Goal: Transaction & Acquisition: Purchase product/service

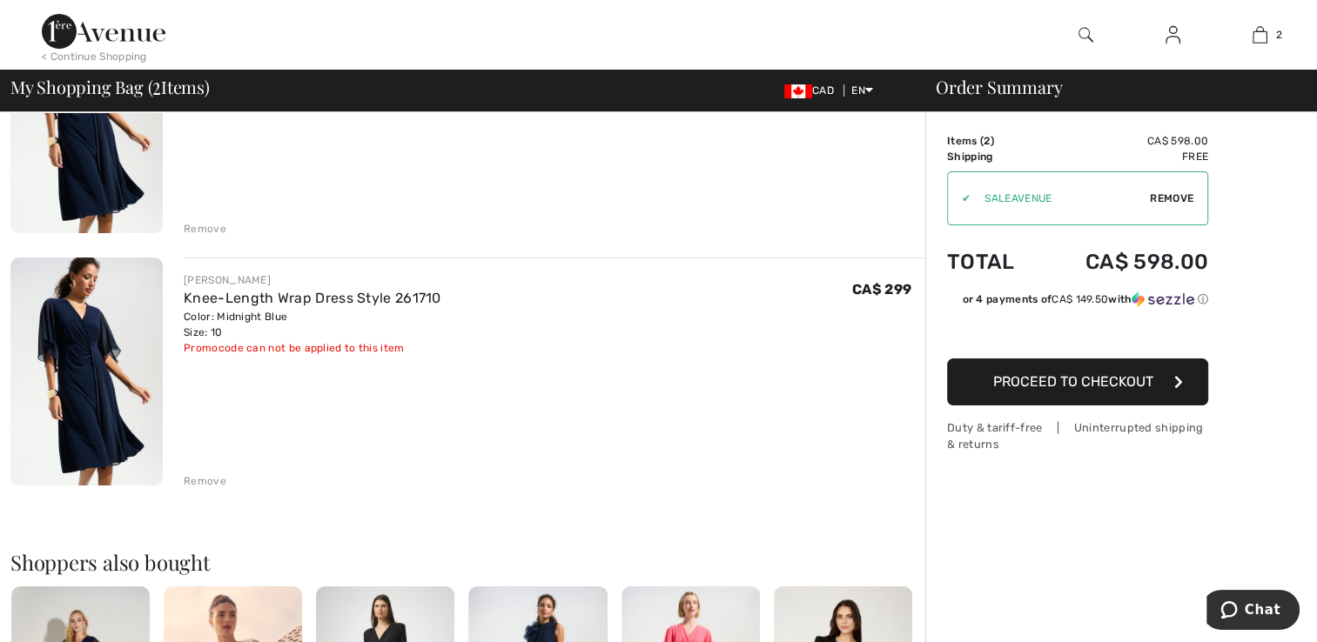
scroll to position [261, 0]
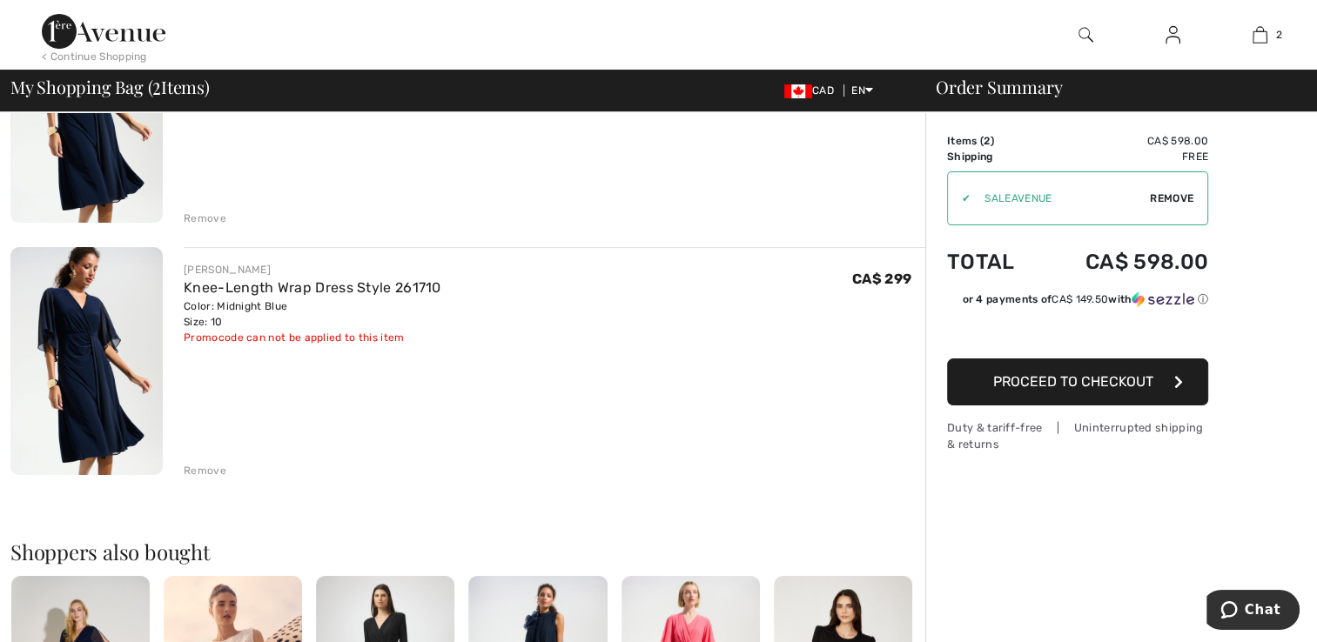
click at [216, 472] on div "Remove" at bounding box center [205, 471] width 43 height 16
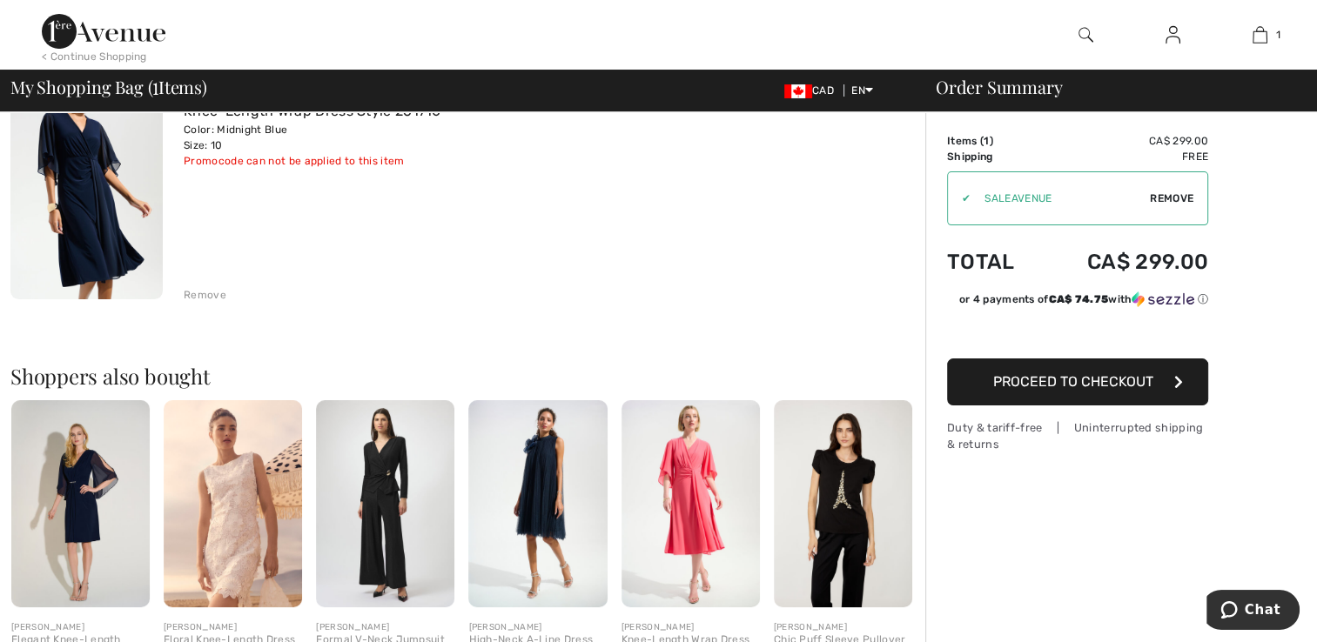
scroll to position [174, 0]
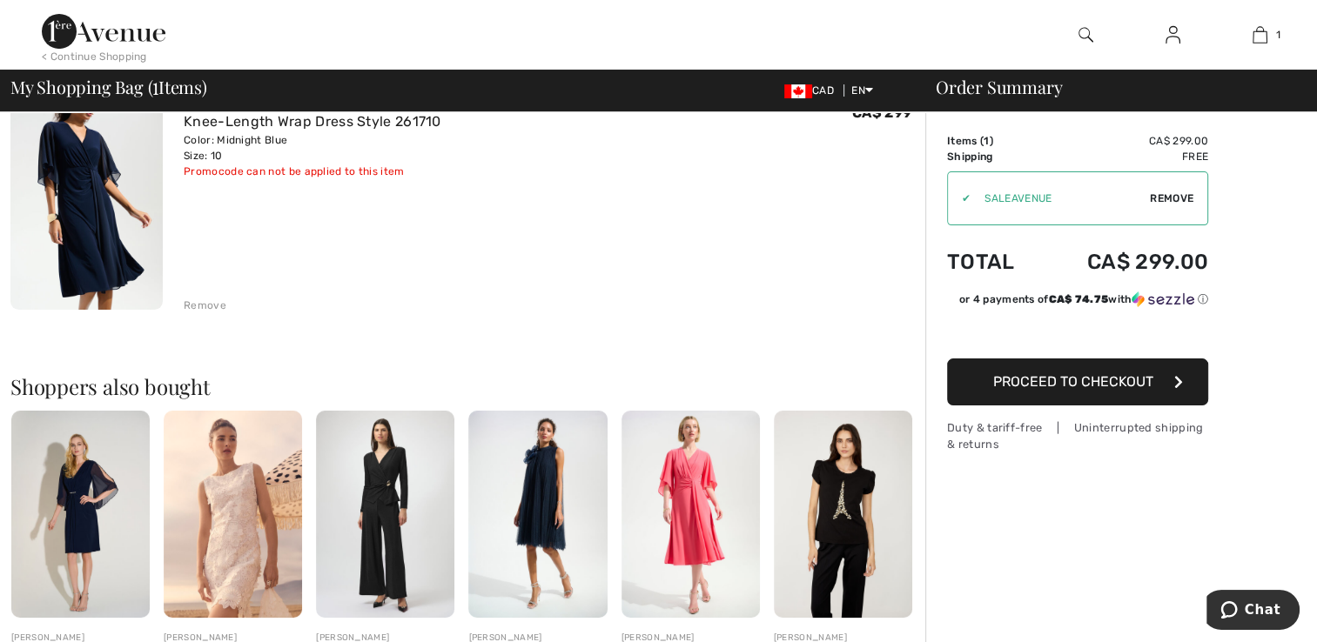
click at [1084, 382] on span "Proceed to Checkout" at bounding box center [1073, 381] width 160 height 17
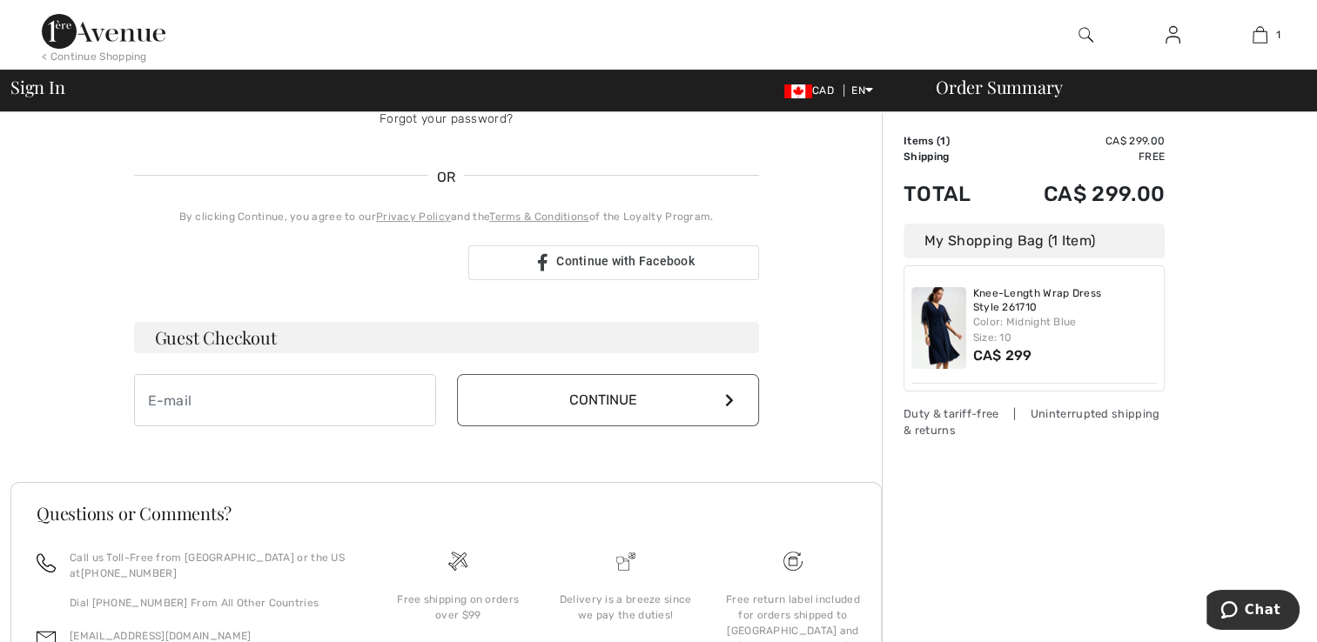
scroll to position [348, 0]
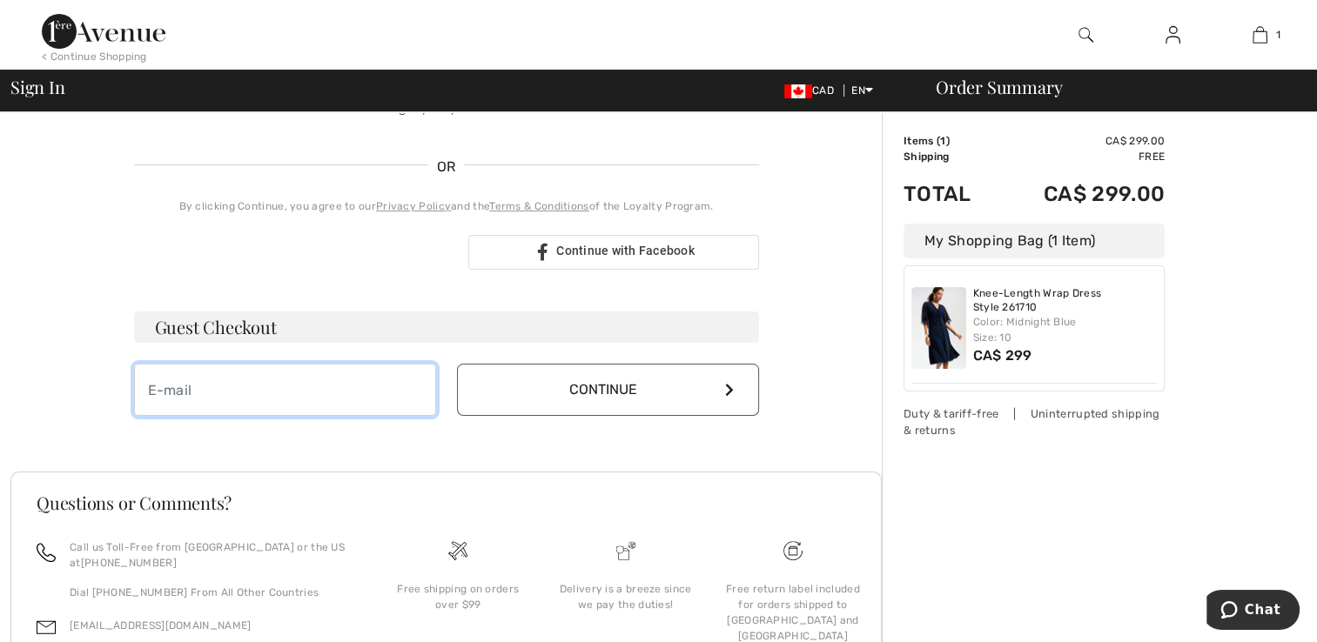
click at [249, 392] on input "email" at bounding box center [285, 390] width 302 height 52
type input "charlhat@eastlink.ca"
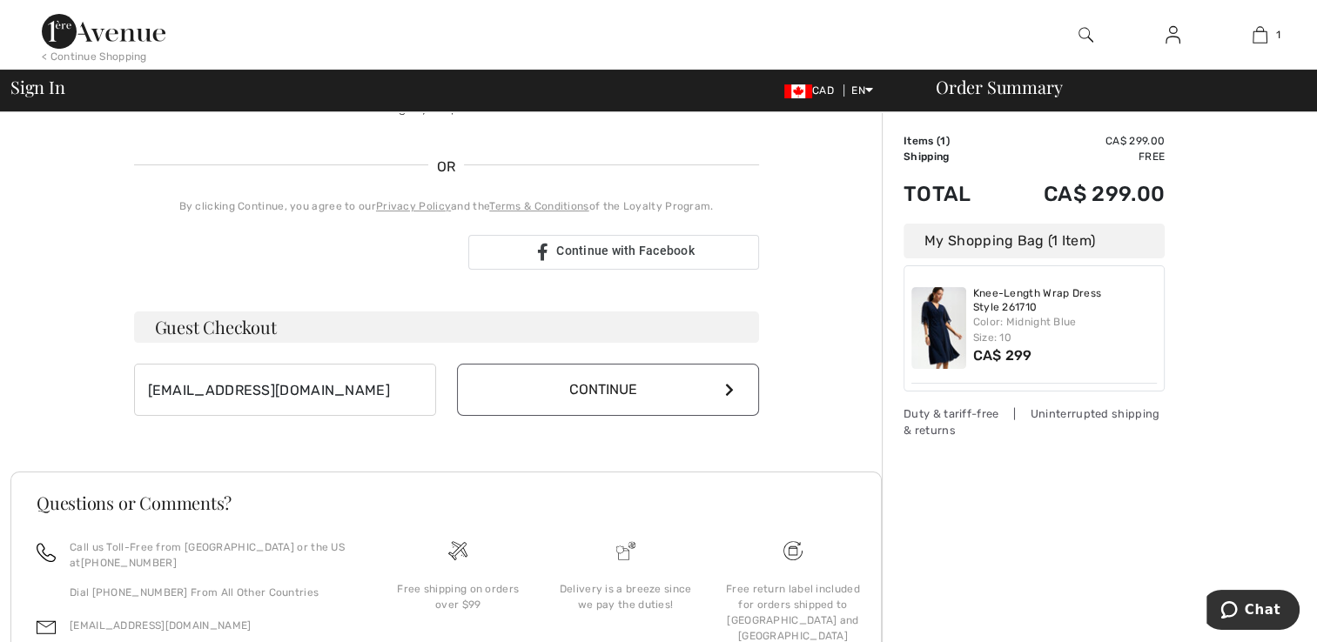
click at [672, 392] on button "Continue" at bounding box center [608, 390] width 302 height 52
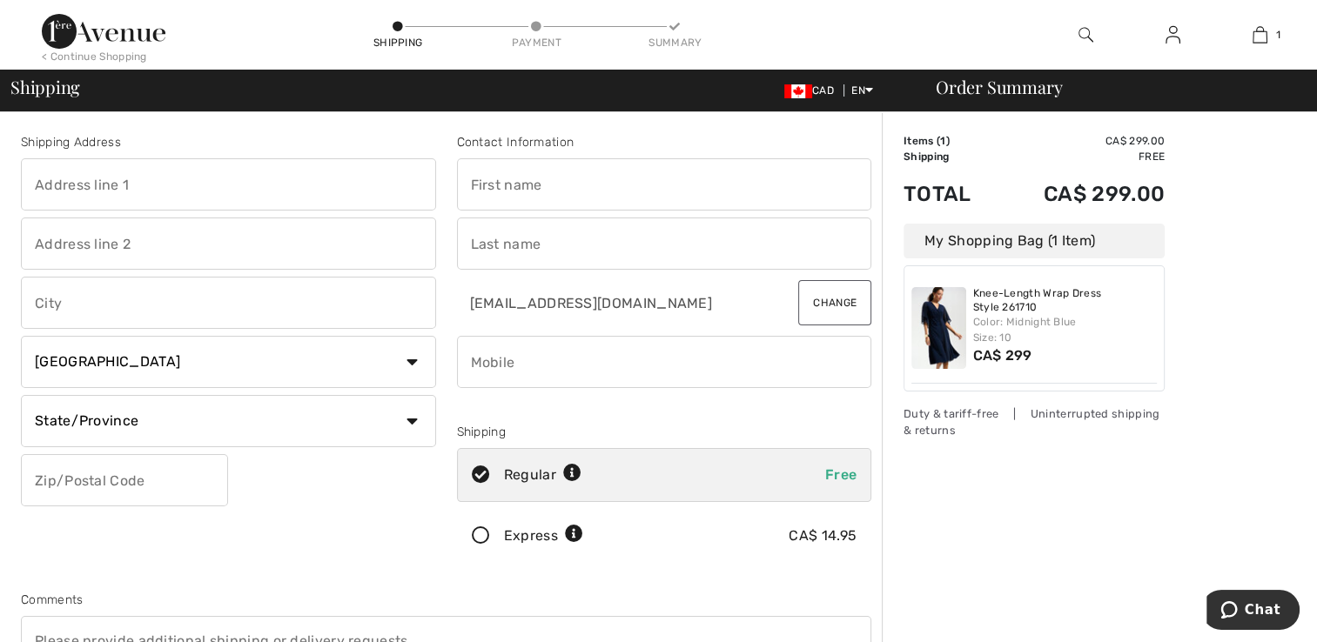
click at [563, 179] on input "text" at bounding box center [664, 184] width 415 height 52
type input "Charlotte"
type input "71 Arlington Ave"
type input "Halifax"
select select "NS"
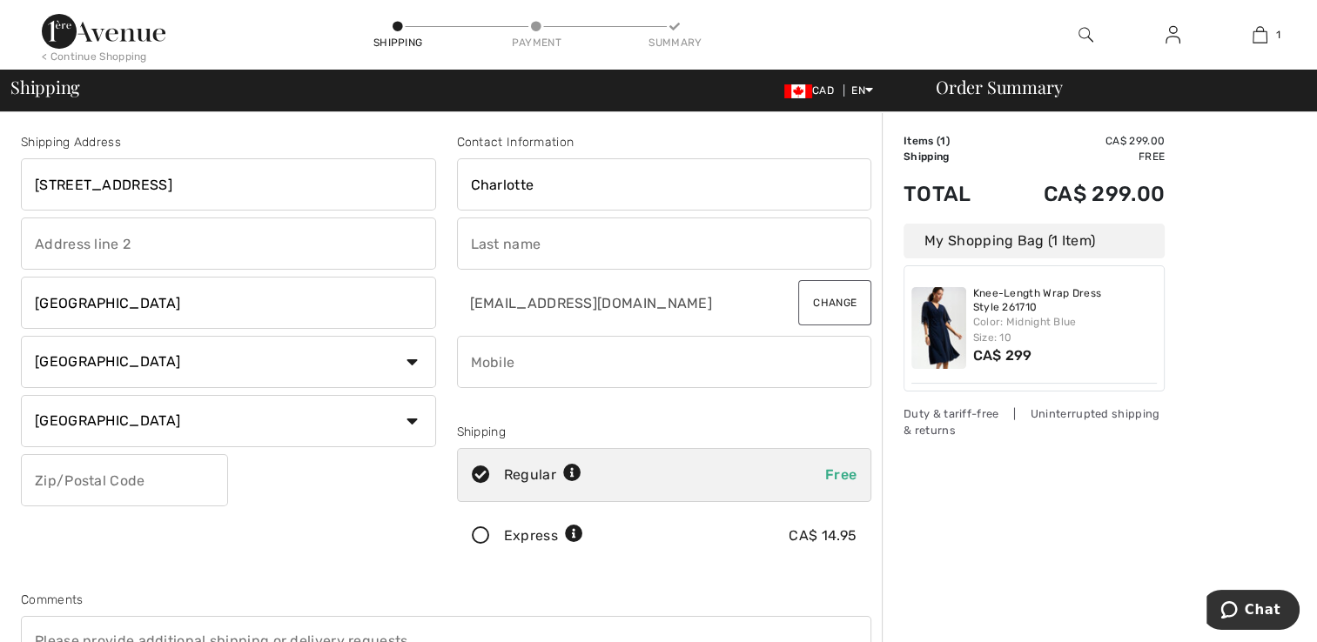
type input "B3N1Z9"
type input "[PERSON_NAME]"
type input "9028186257"
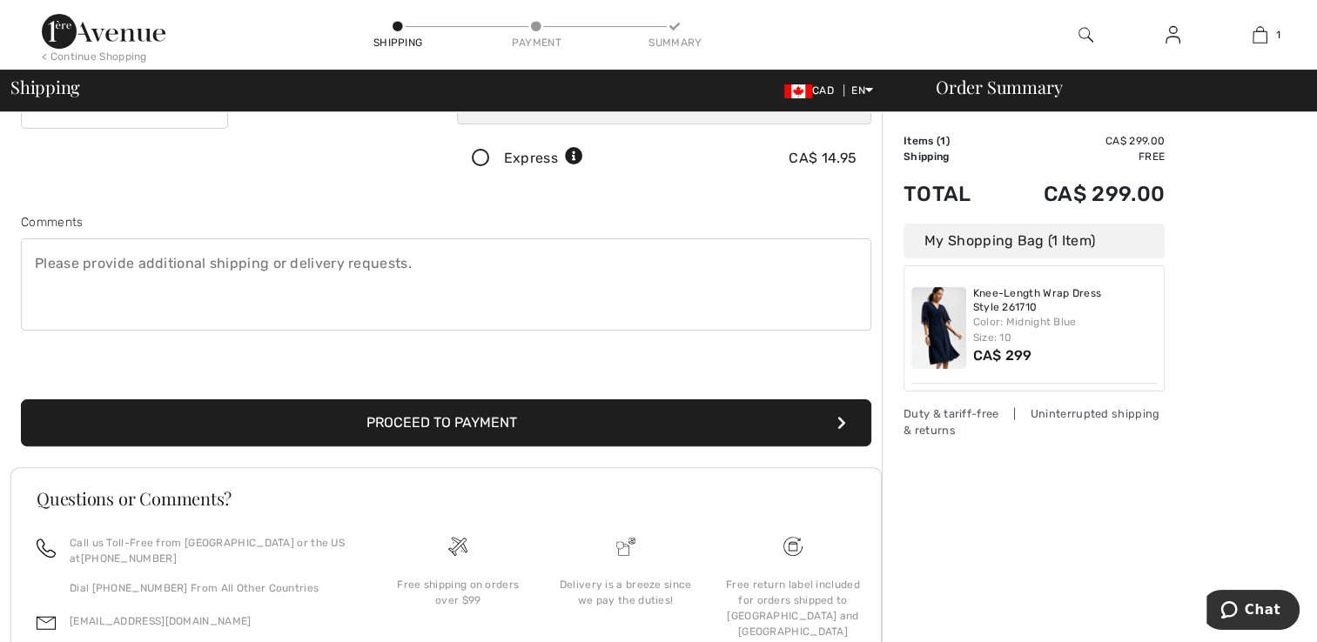
scroll to position [435, 0]
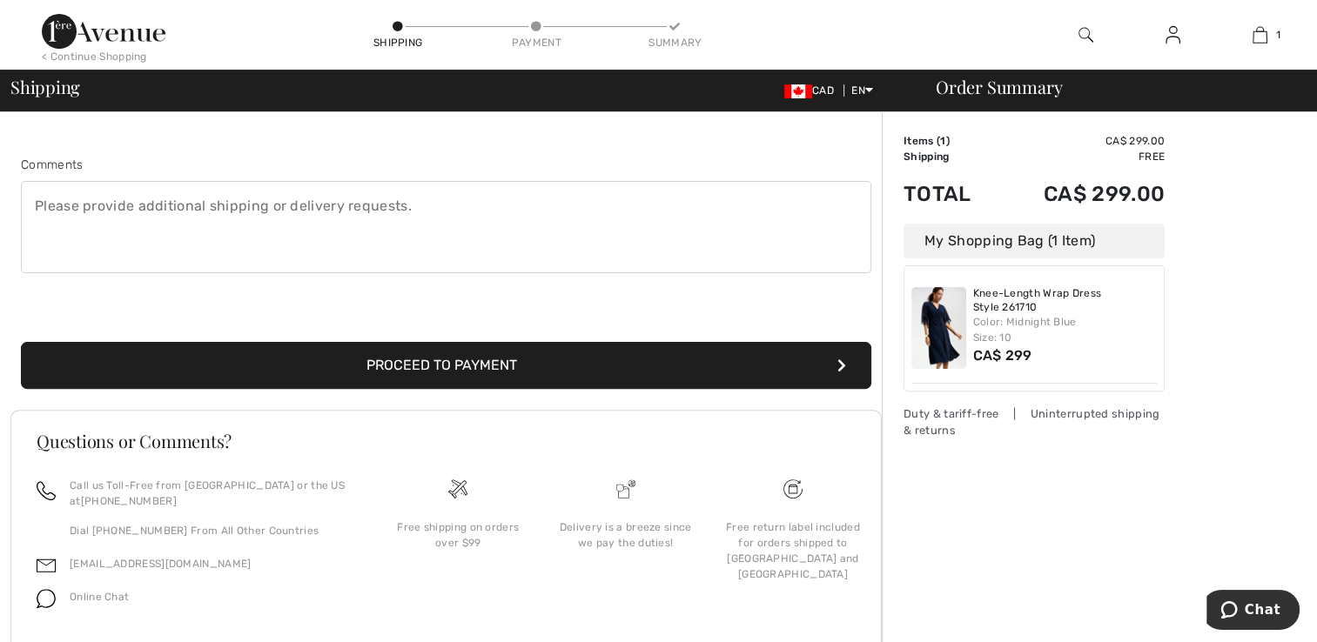
click at [547, 360] on button "Proceed to Payment" at bounding box center [446, 365] width 850 height 47
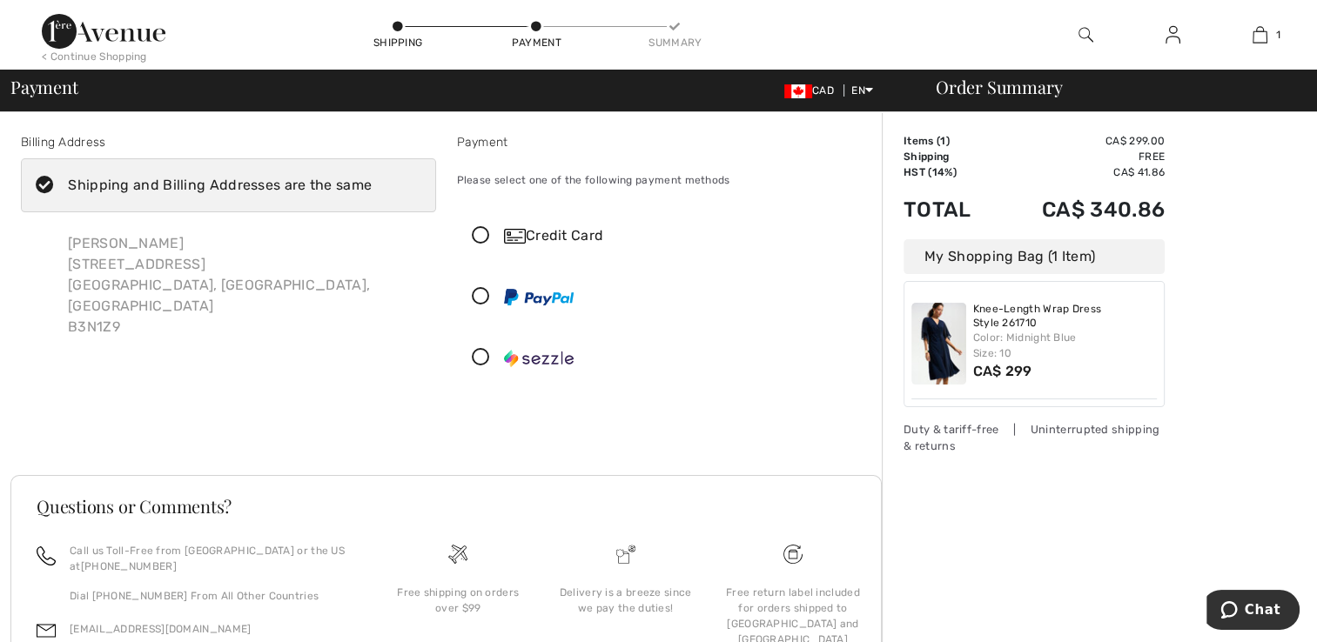
click at [481, 233] on icon at bounding box center [481, 236] width 46 height 18
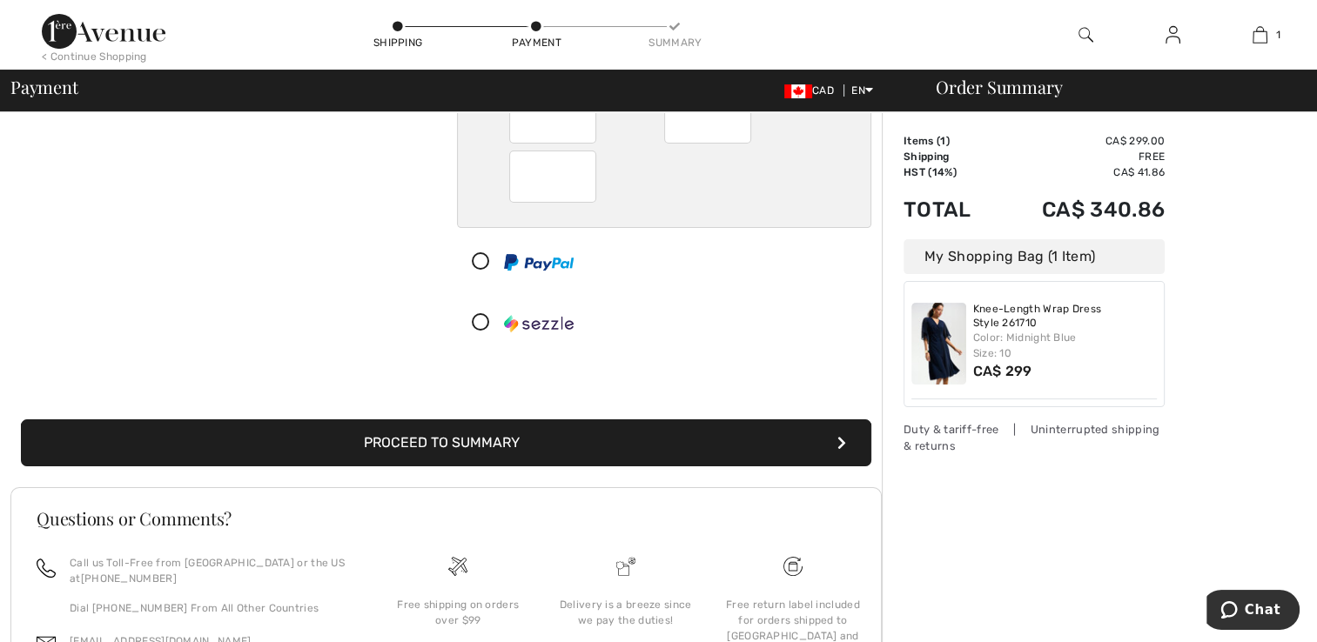
scroll to position [261, 0]
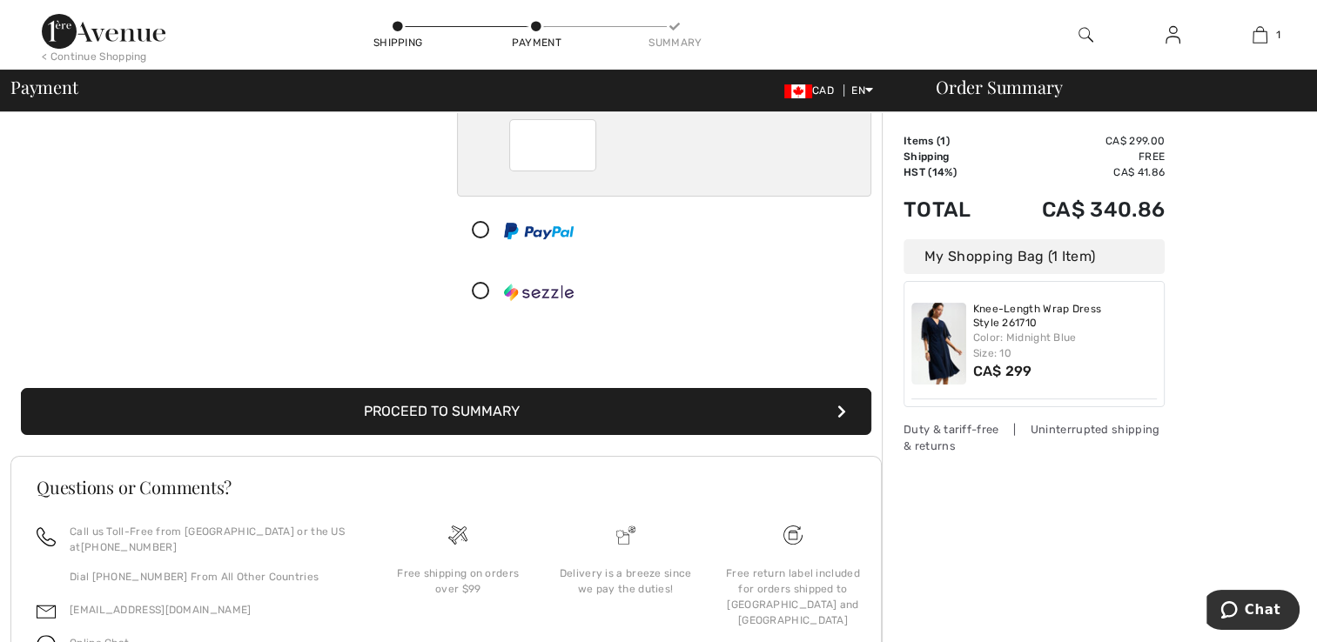
click at [468, 411] on button "Proceed to Summary" at bounding box center [446, 411] width 850 height 47
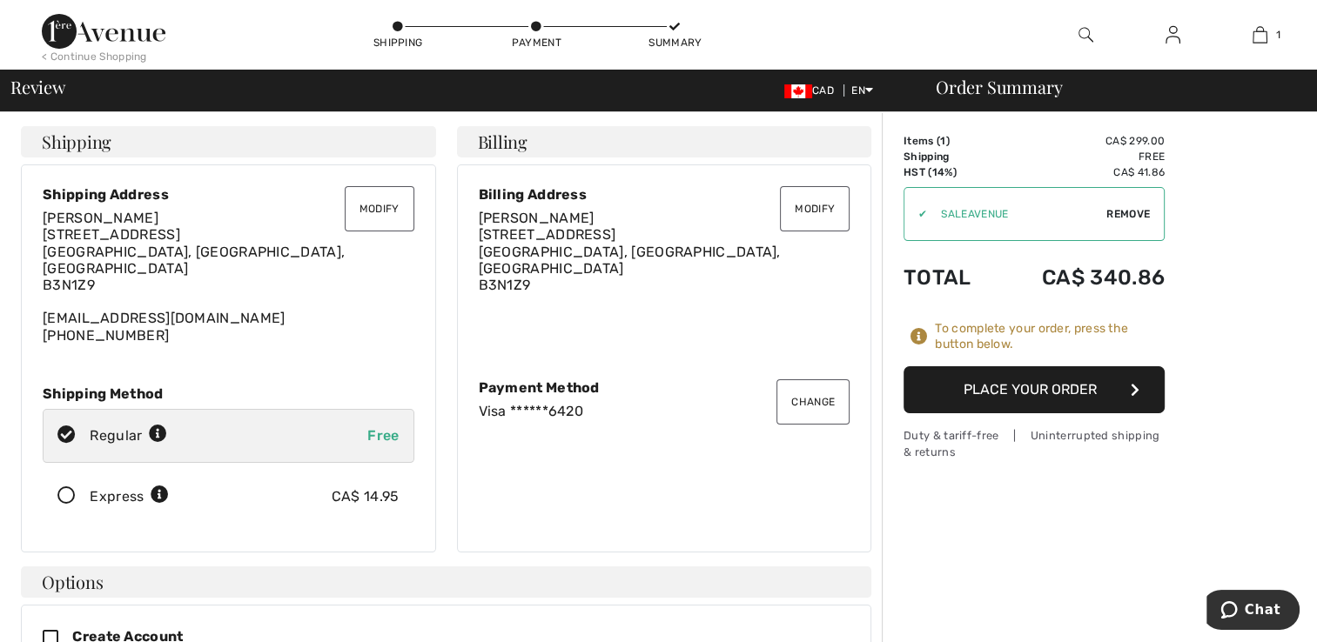
click at [1058, 383] on button "Place Your Order" at bounding box center [1034, 389] width 261 height 47
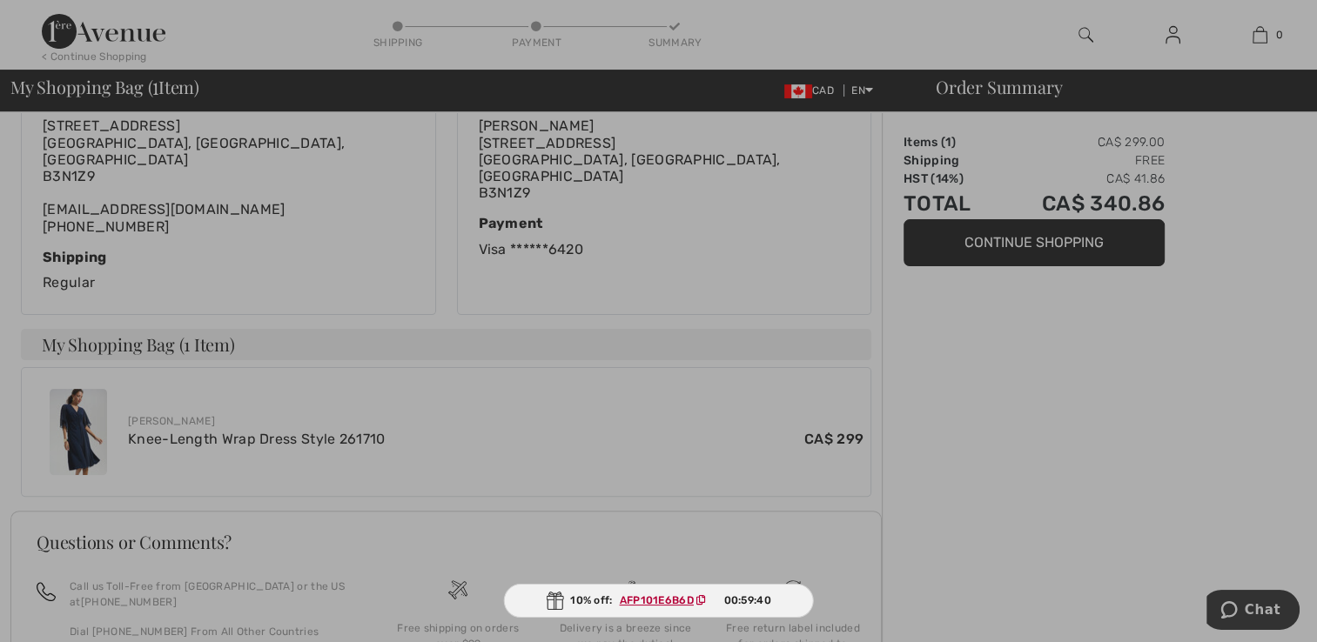
scroll to position [435, 0]
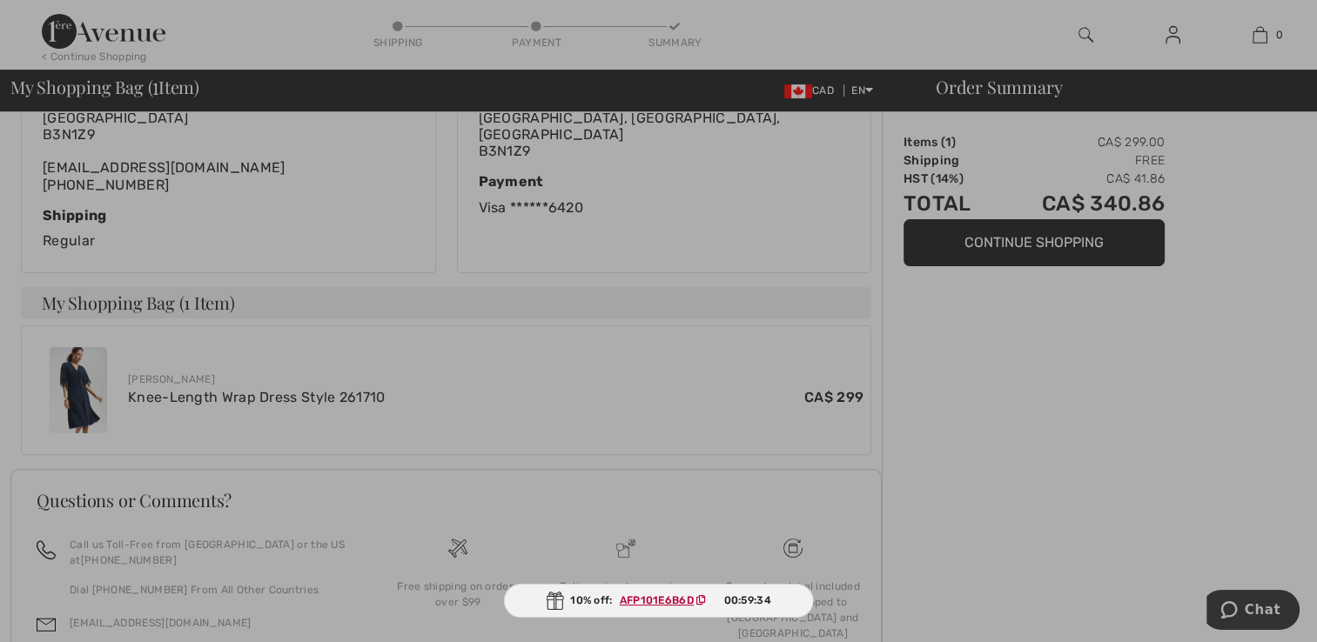
click at [649, 592] on div "10% off: AFP101E6B6D 00:59:34" at bounding box center [658, 601] width 311 height 34
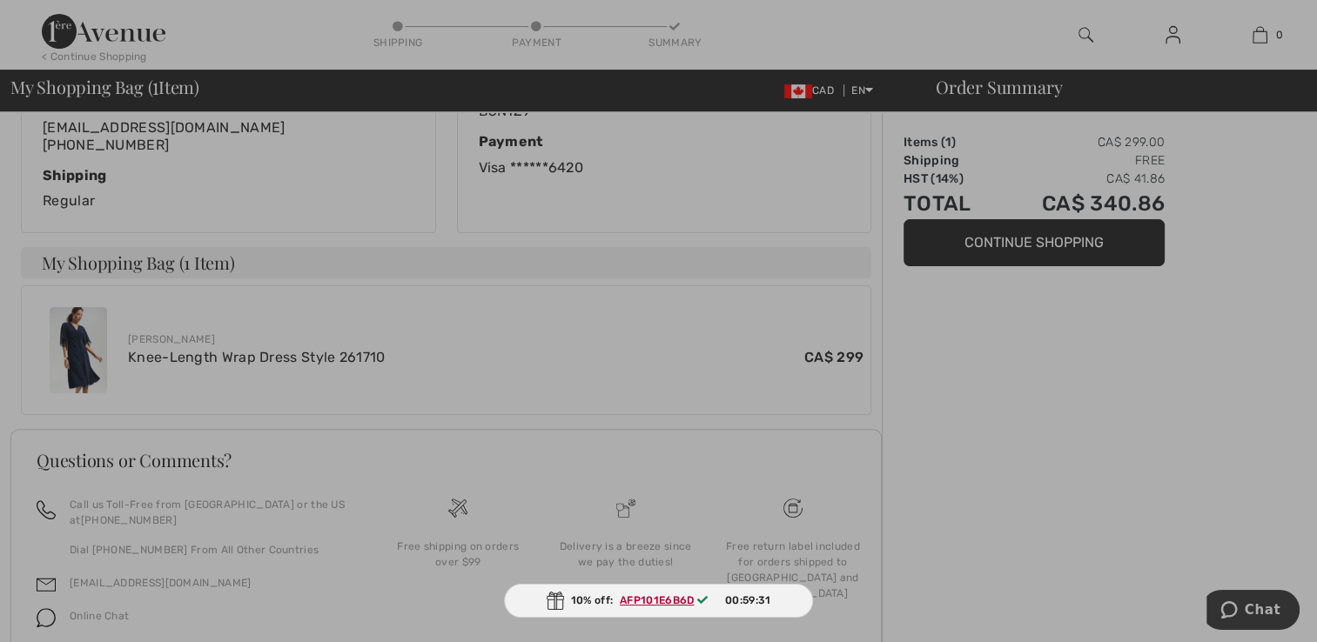
scroll to position [533, 0]
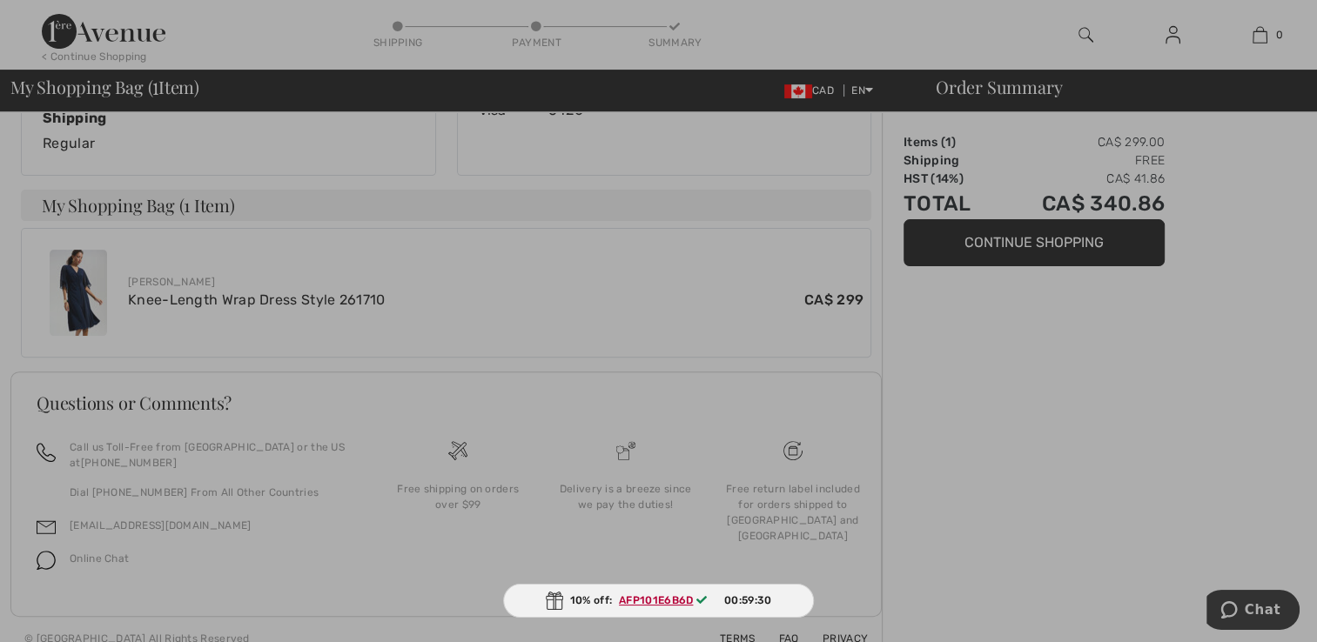
click at [651, 599] on ins "AFP101E6B6D" at bounding box center [656, 601] width 74 height 12
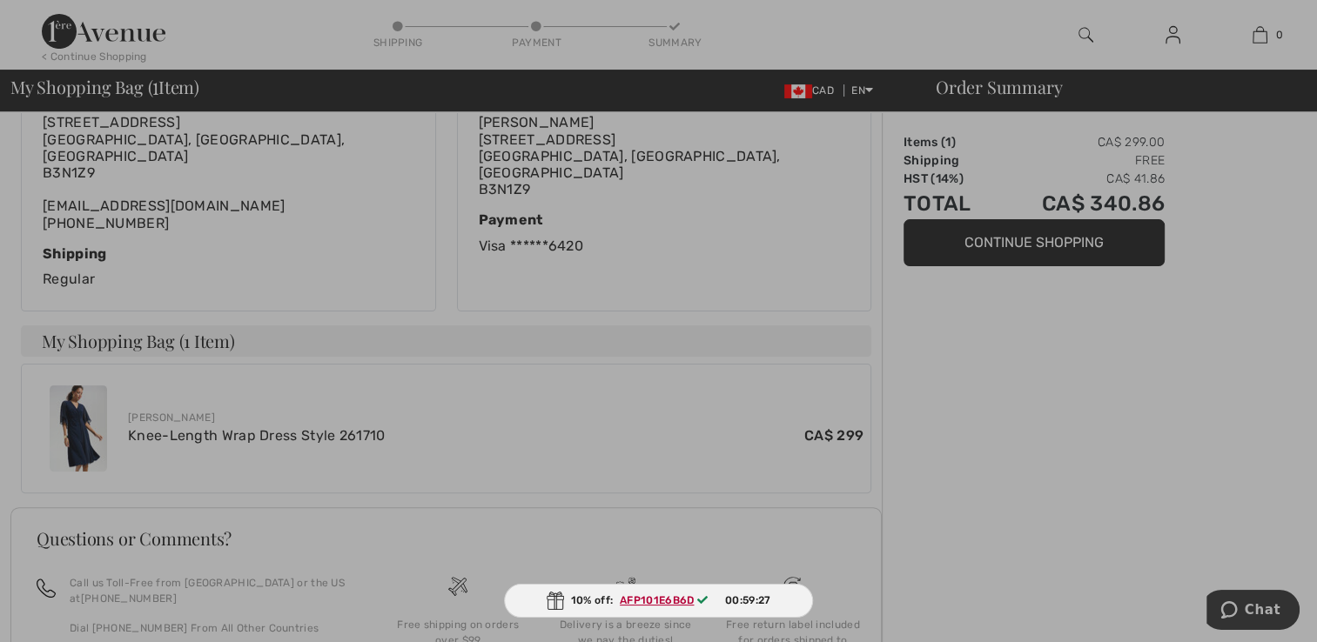
scroll to position [185, 0]
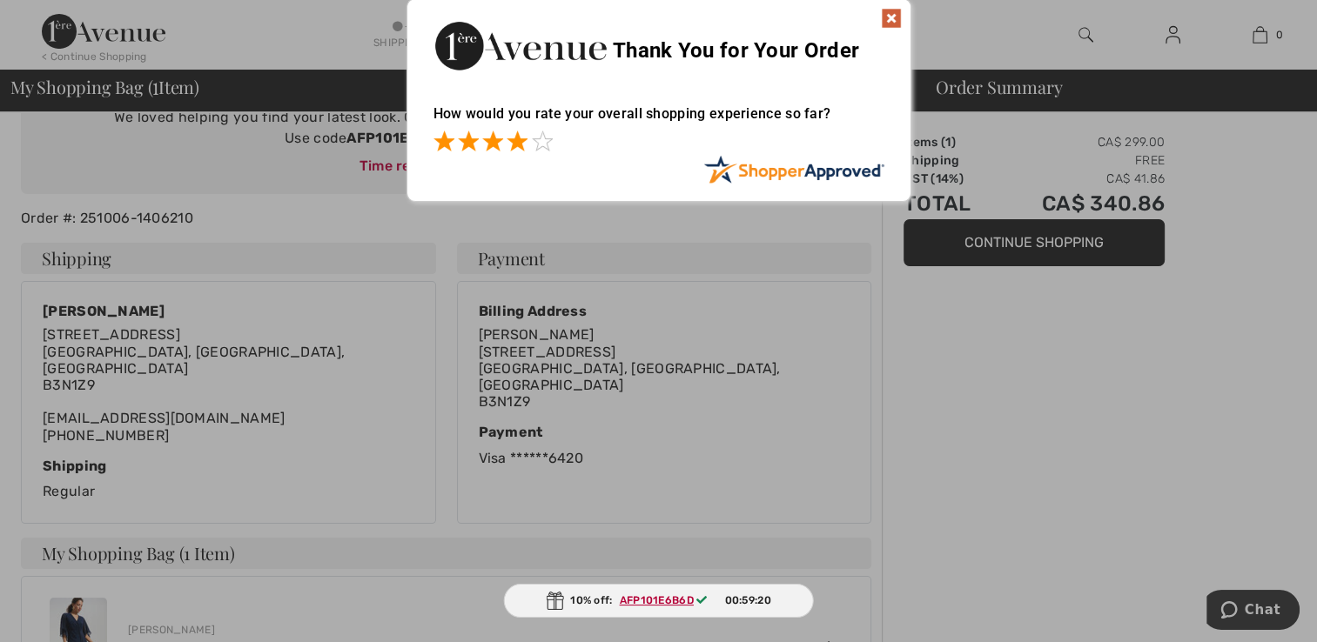
click at [520, 146] on span at bounding box center [517, 141] width 21 height 21
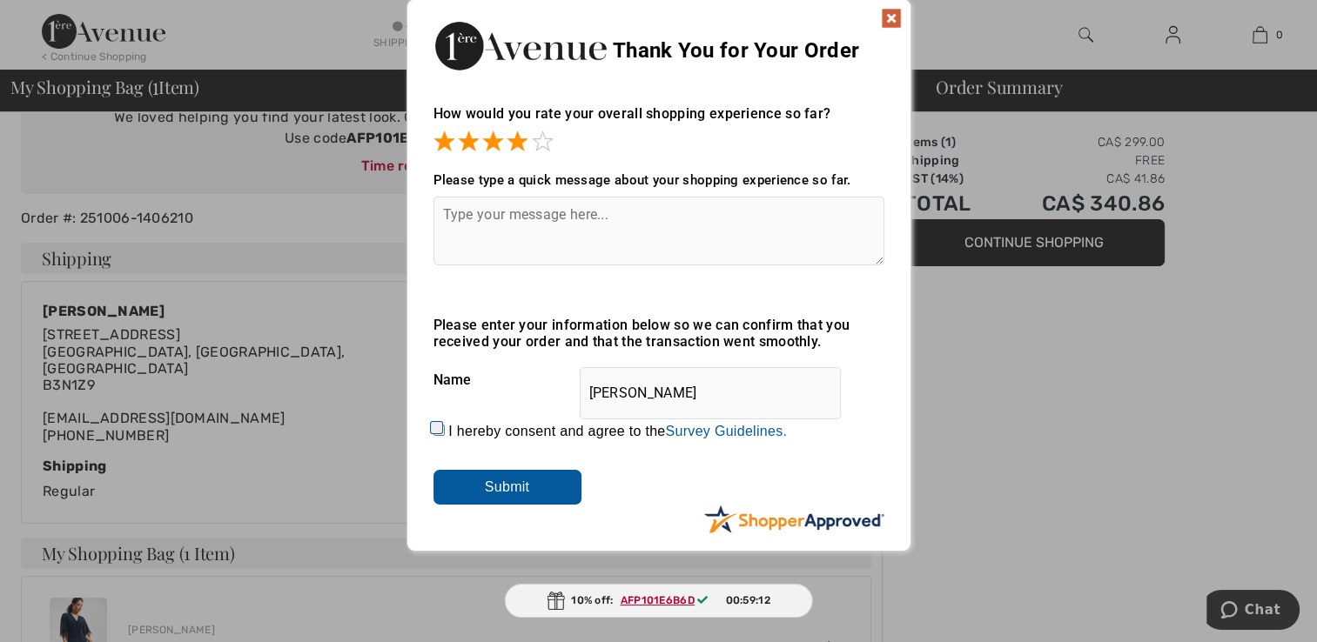
click at [892, 15] on img at bounding box center [891, 18] width 21 height 21
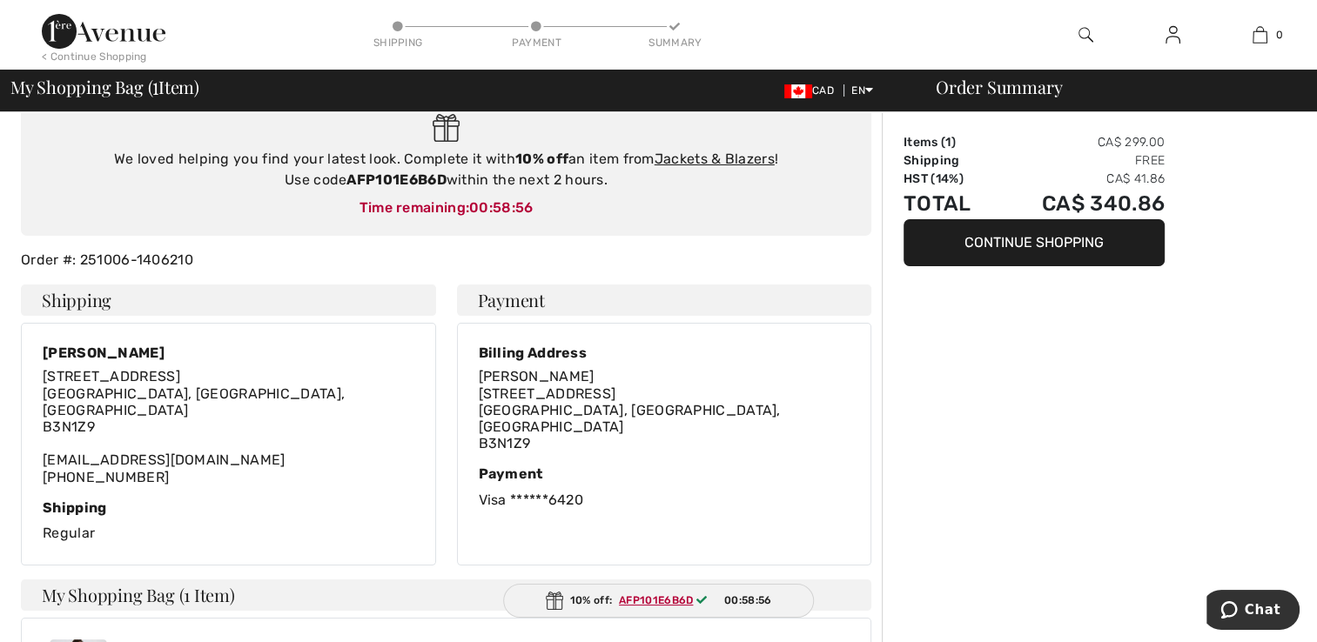
scroll to position [0, 0]
